Goal: Information Seeking & Learning: Understand process/instructions

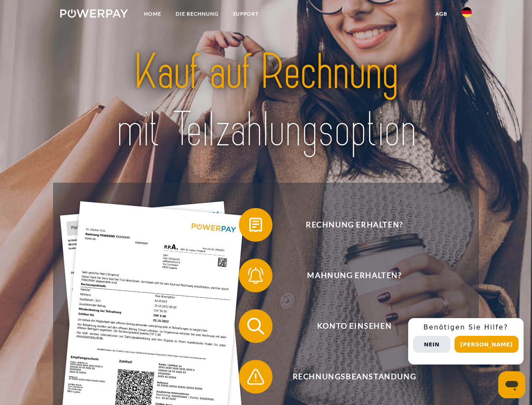
click at [94, 15] on img at bounding box center [94, 13] width 68 height 8
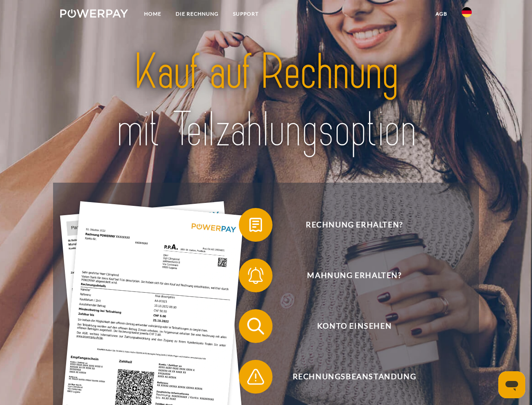
click at [467, 15] on img at bounding box center [467, 12] width 10 height 10
click at [441, 14] on link "agb" at bounding box center [442, 13] width 26 height 15
click at [250, 226] on span at bounding box center [243, 225] width 42 height 42
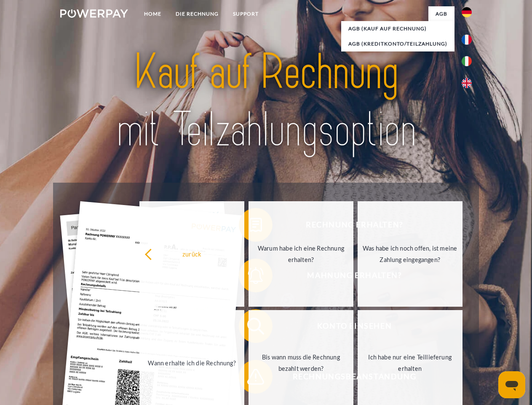
click at [250, 277] on div "Rechnung erhalten? Mahnung erhalten? Konto einsehen" at bounding box center [266, 351] width 426 height 337
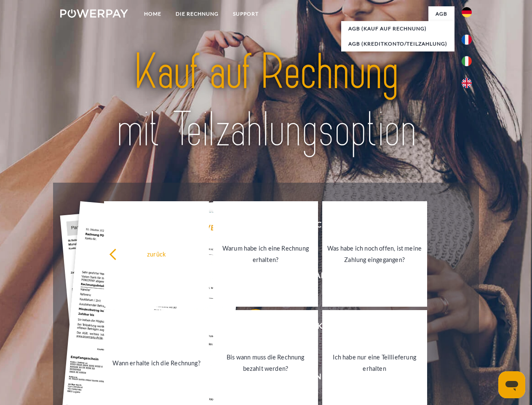
click at [250, 328] on link "Bis wann muss die Rechnung bezahlt werden?" at bounding box center [265, 362] width 105 height 105
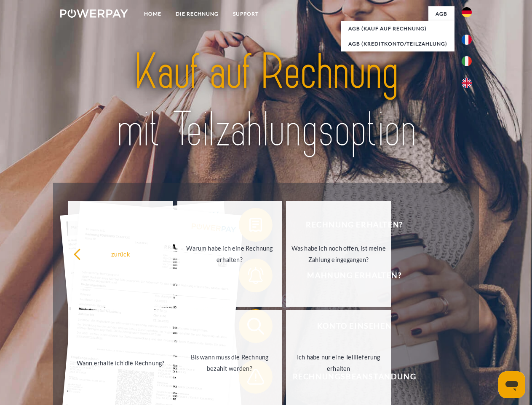
click at [250, 378] on div "zurück Warum habe ich eine Rechnung erhalten? Was habe ich noch offen, ist mein…" at bounding box center [230, 307] width 341 height 217
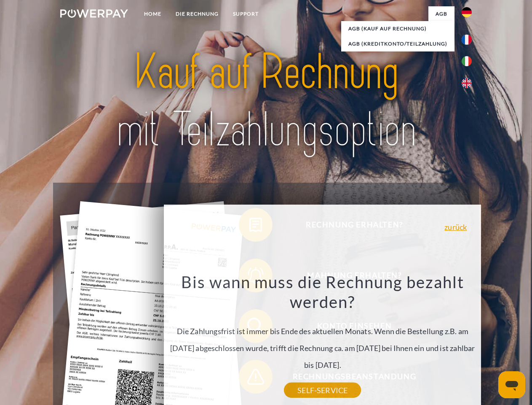
click at [469, 341] on div "Rechnung erhalten? Mahnung erhalten? Konto einsehen" at bounding box center [266, 351] width 426 height 337
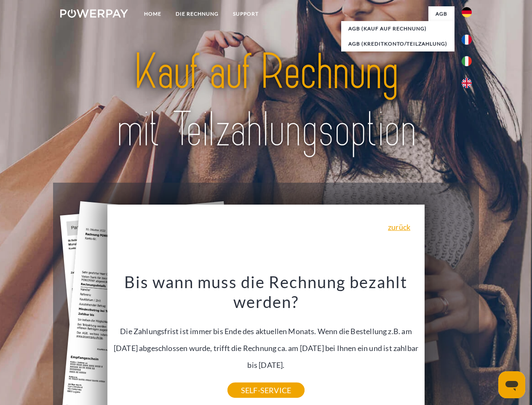
click at [448, 343] on span "Konto einsehen" at bounding box center [354, 326] width 207 height 34
click at [490, 344] on header "Home DIE RECHNUNG SUPPORT" at bounding box center [266, 291] width 532 height 582
